Goal: Find specific fact: Find specific fact

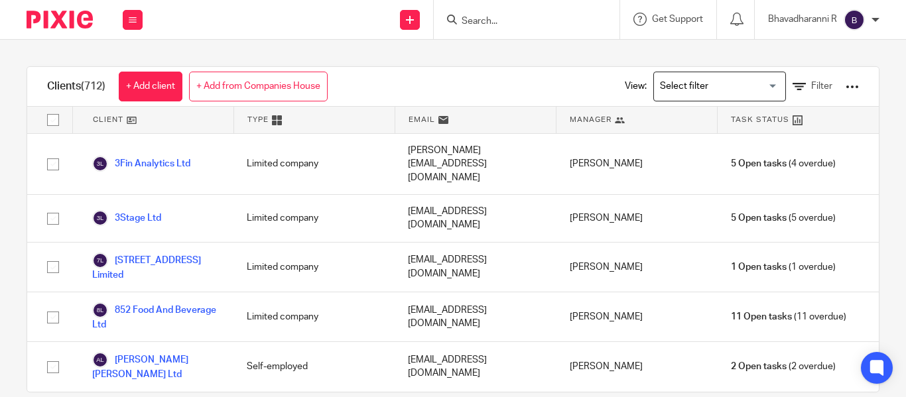
click at [483, 16] on input "Search" at bounding box center [519, 22] width 119 height 12
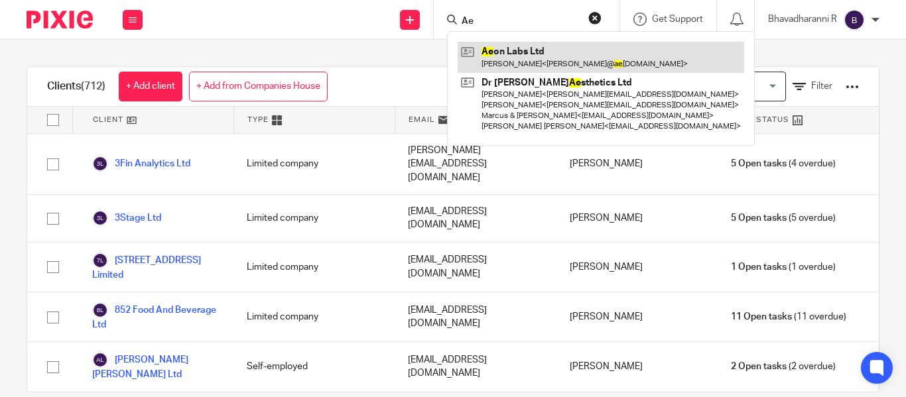
type input "Ae"
click at [505, 59] on link at bounding box center [601, 57] width 287 height 31
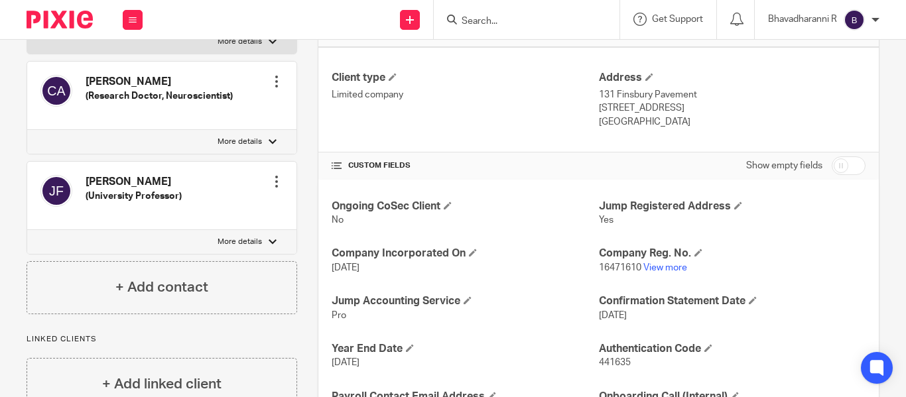
scroll to position [346, 0]
click at [664, 268] on link "View more" at bounding box center [665, 267] width 44 height 9
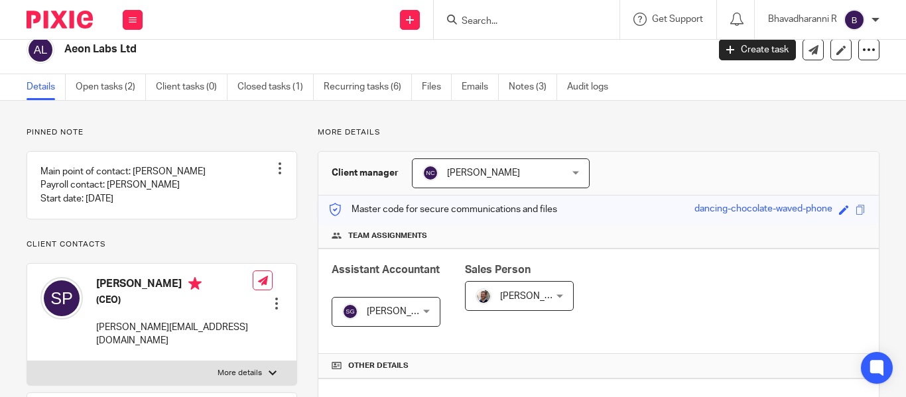
scroll to position [0, 0]
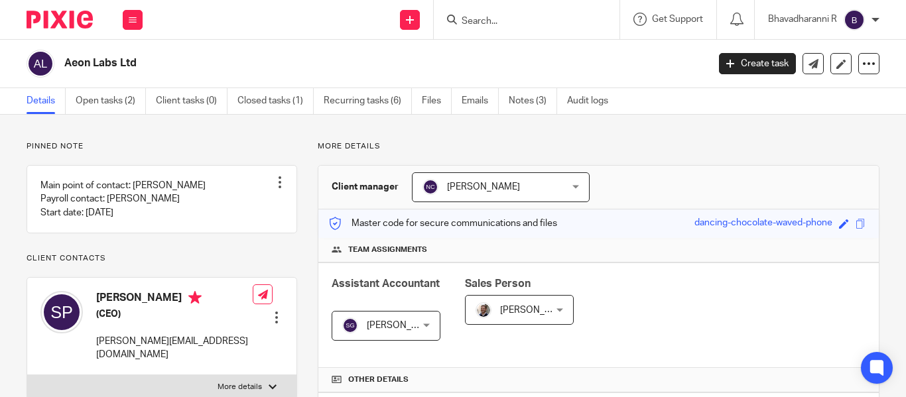
click at [466, 16] on input "Search" at bounding box center [519, 22] width 119 height 12
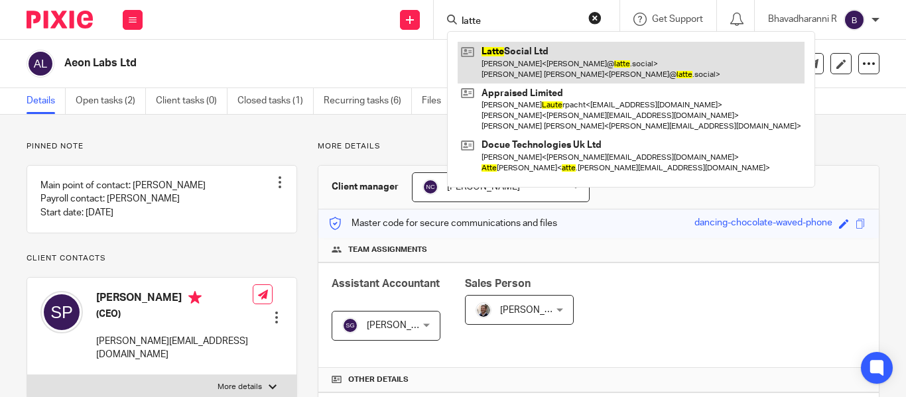
type input "latte"
click at [496, 50] on link at bounding box center [631, 62] width 347 height 41
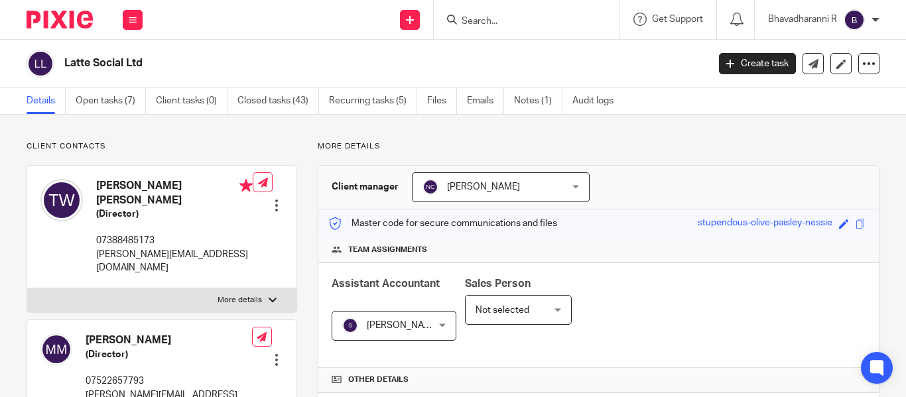
scroll to position [452, 0]
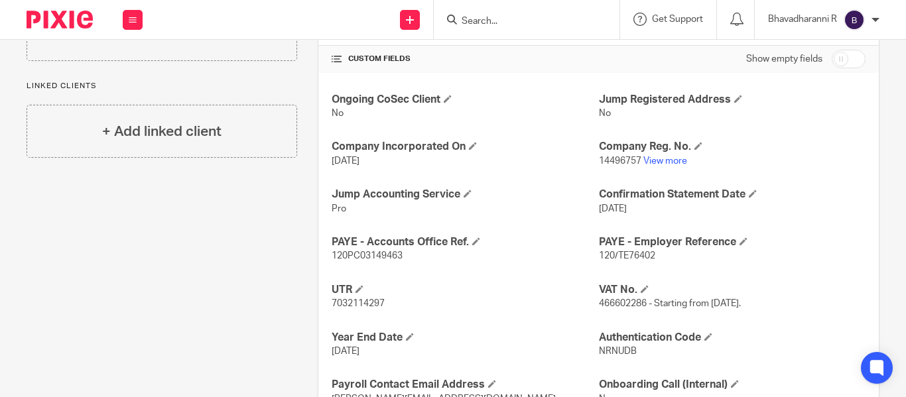
click at [626, 253] on span "120/TE76402" at bounding box center [627, 255] width 56 height 9
copy p "120/TE76402"
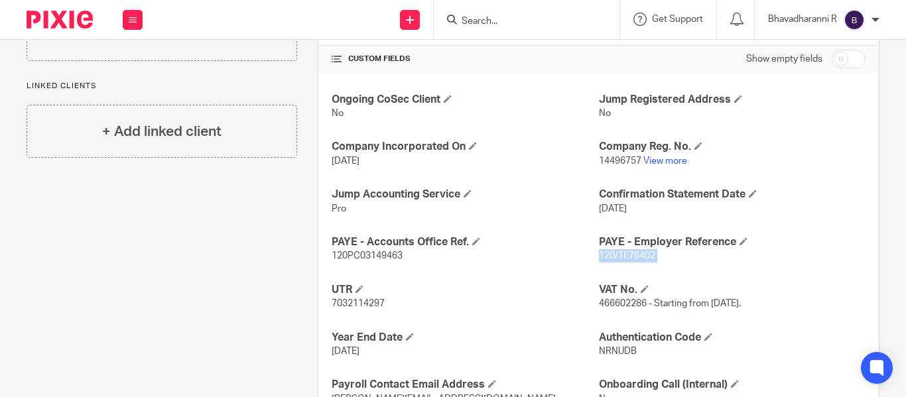
scroll to position [478, 0]
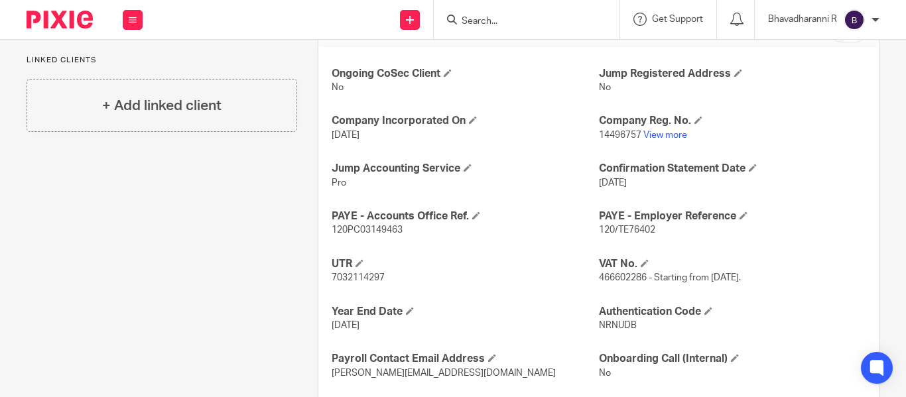
click at [395, 226] on span "120PC03149463" at bounding box center [367, 230] width 71 height 9
click at [396, 226] on span "120PC03149463" at bounding box center [367, 230] width 71 height 9
copy span "120PC03149463"
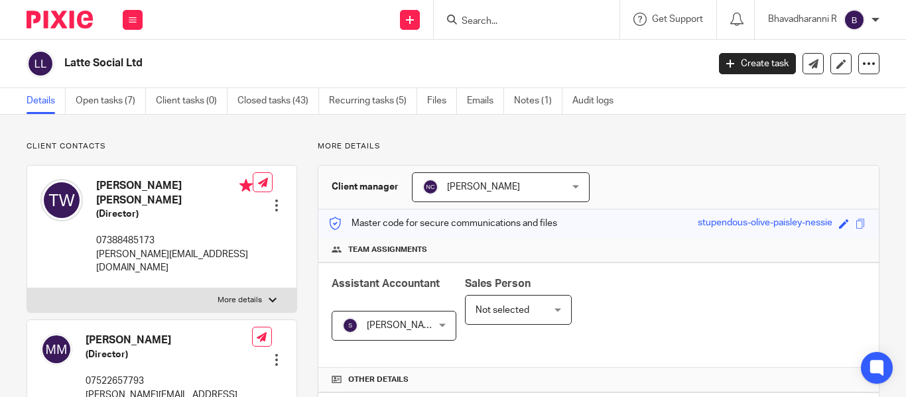
click at [471, 24] on input "Search" at bounding box center [519, 22] width 119 height 12
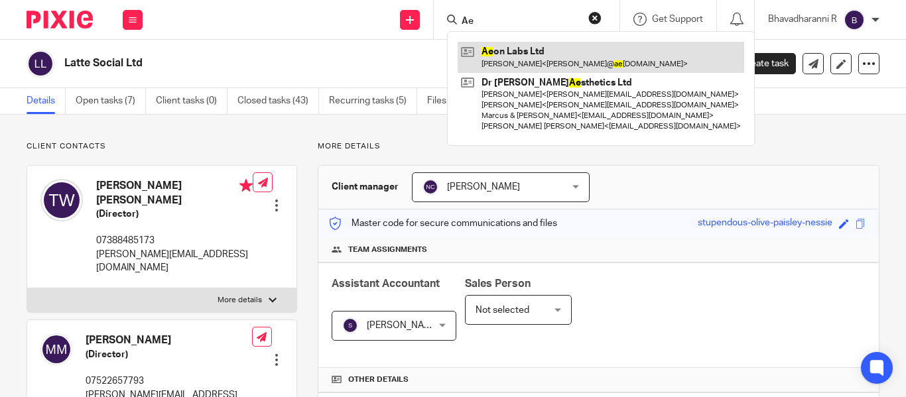
type input "Ae"
click at [498, 53] on link at bounding box center [601, 57] width 287 height 31
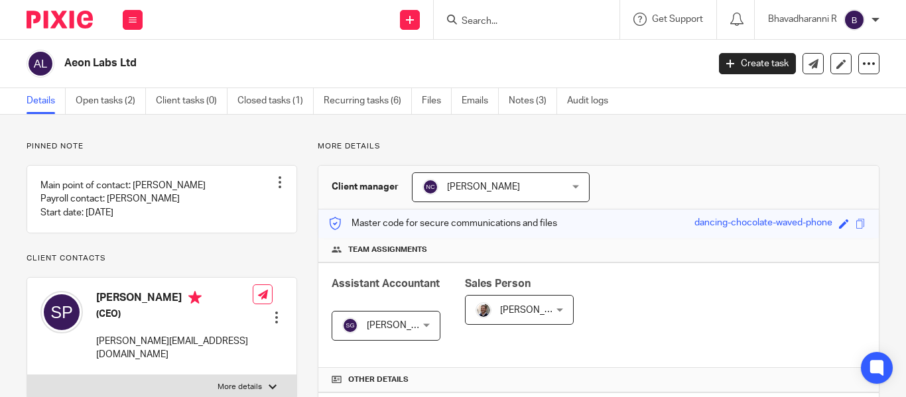
scroll to position [222, 0]
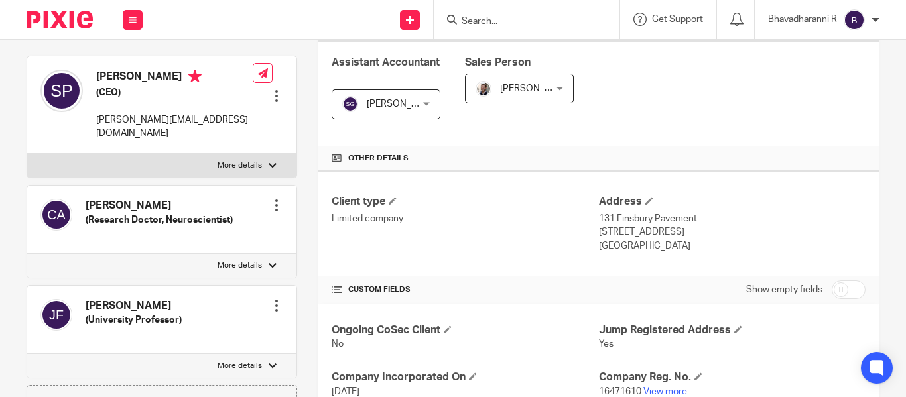
click at [469, 20] on input "Search" at bounding box center [519, 22] width 119 height 12
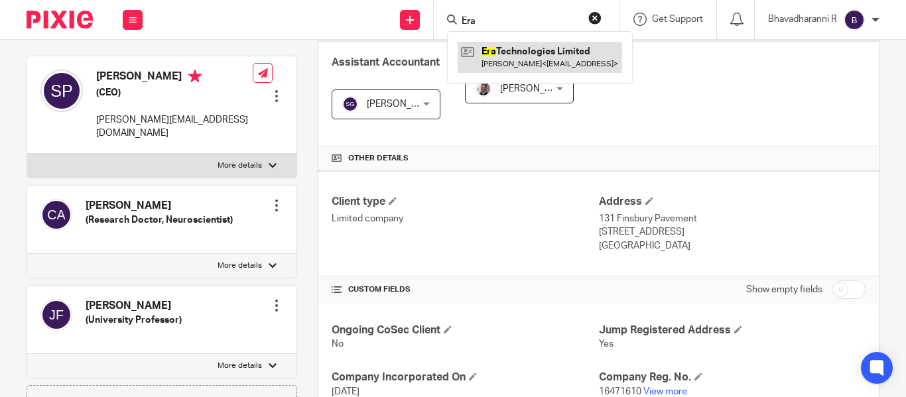
type input "Era"
click at [504, 46] on link at bounding box center [540, 57] width 165 height 31
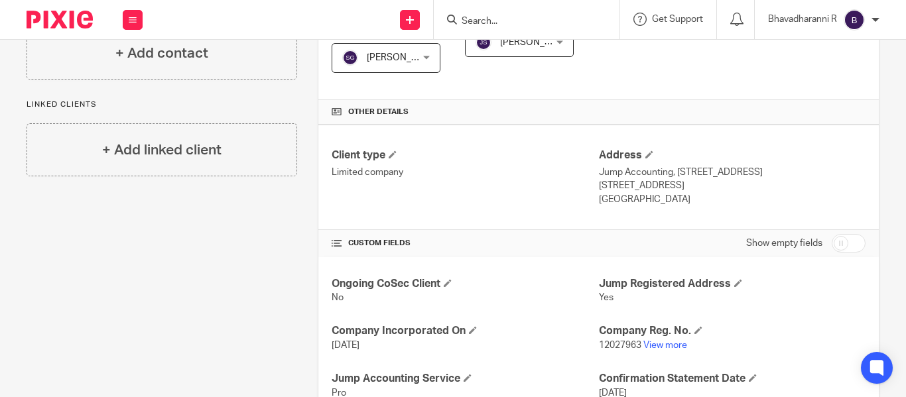
scroll to position [377, 0]
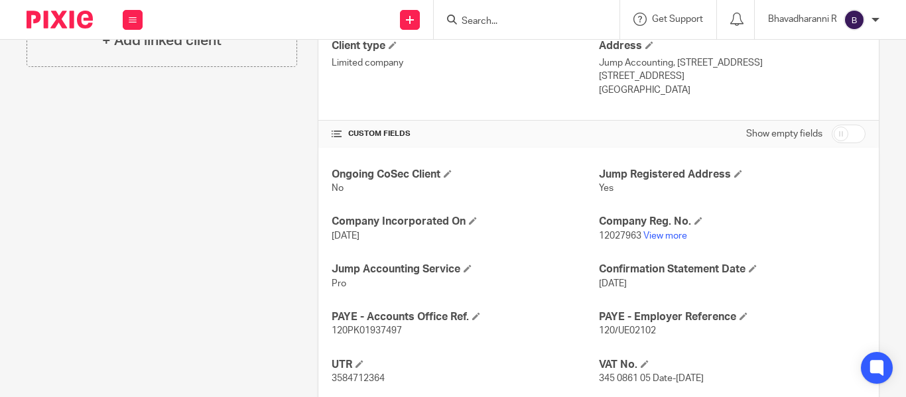
click at [619, 326] on p "120/UE02102" at bounding box center [732, 330] width 267 height 13
copy p "120/UE02102"
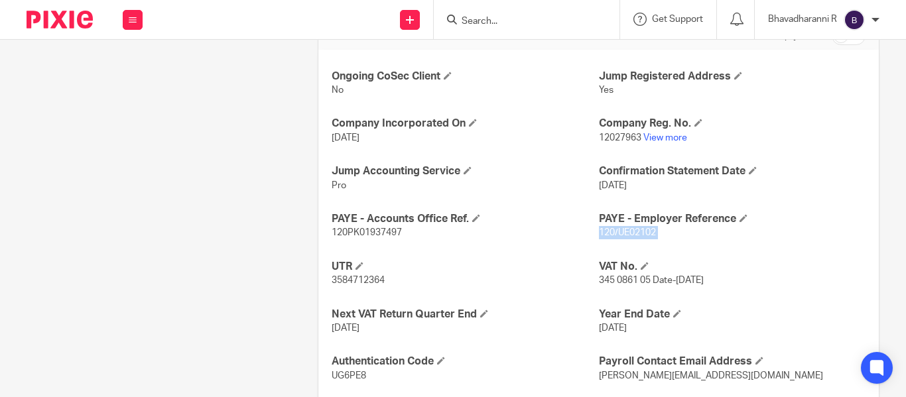
scroll to position [476, 0]
click at [380, 232] on span "120PK01937497" at bounding box center [367, 232] width 70 height 9
copy span "120PK01937497"
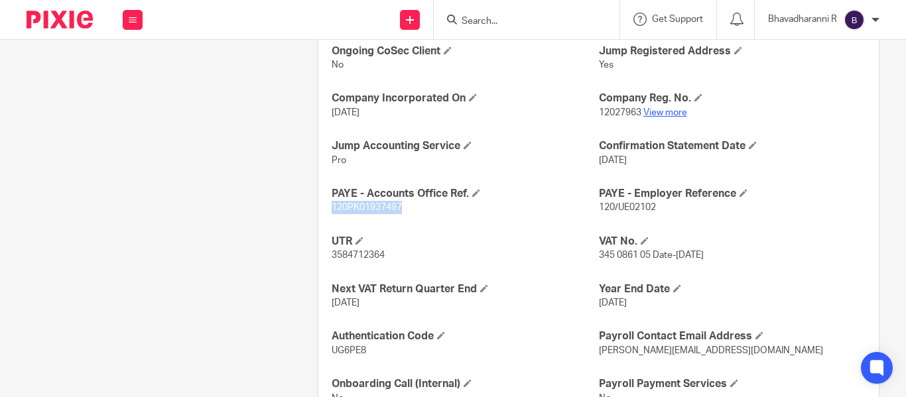
click at [657, 108] on link "View more" at bounding box center [665, 112] width 44 height 9
